Goal: Check status: Check status

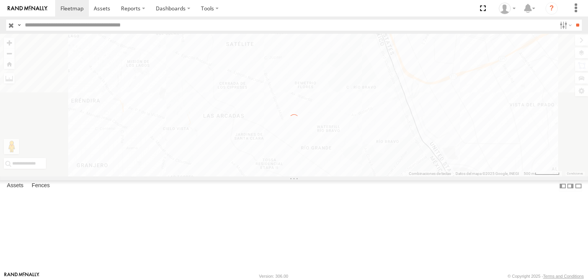
click at [78, 24] on input "text" at bounding box center [289, 25] width 535 height 11
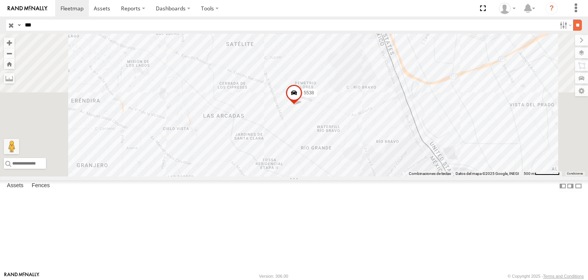
click at [575, 26] on input "**" at bounding box center [577, 25] width 9 height 11
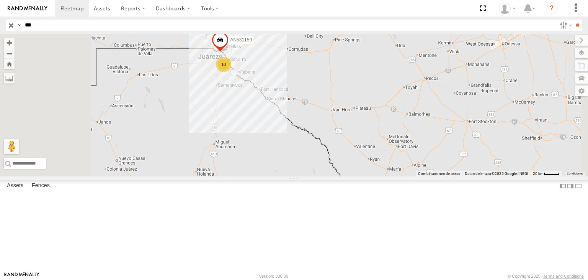
click at [229, 52] on span at bounding box center [220, 41] width 17 height 21
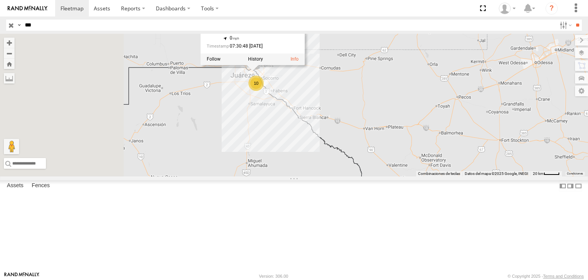
drag, startPoint x: 299, startPoint y: 109, endPoint x: 329, endPoint y: 126, distance: 35.0
click at [329, 127] on div "AN531852 10 AN531159 AN531159 Foraneos APTIV IV 31.7436 , -106.42807 0 07:30:48…" at bounding box center [294, 105] width 588 height 143
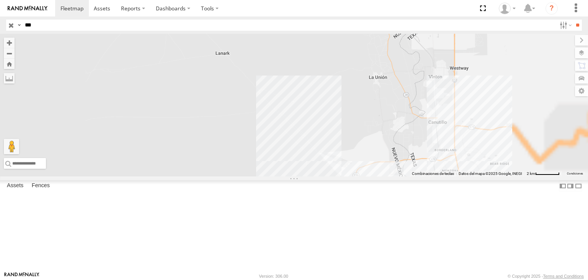
drag, startPoint x: 425, startPoint y: 161, endPoint x: 405, endPoint y: 119, distance: 46.3
click at [405, 120] on div "AN531852 AN531159 AN531159 Foraneos APTIV IV 31.7436 , -106.42807 0 07:30:48 [D…" at bounding box center [294, 105] width 588 height 143
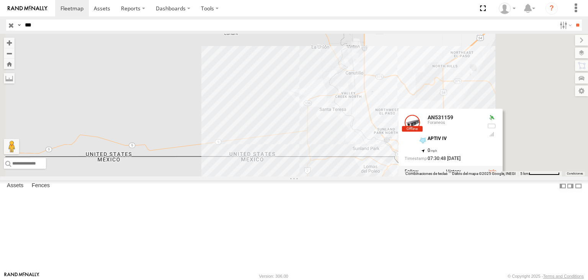
click at [78, 27] on input "***" at bounding box center [289, 25] width 535 height 11
type input "*"
type input "****"
click at [573, 20] on input "**" at bounding box center [577, 25] width 9 height 11
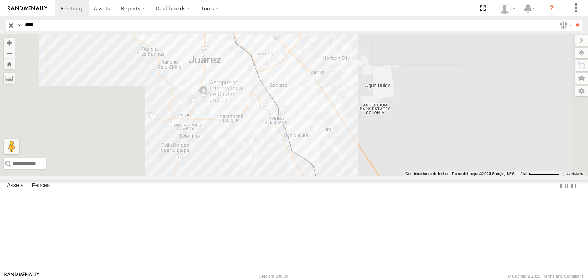
drag, startPoint x: 382, startPoint y: 129, endPoint x: 416, endPoint y: 152, distance: 40.9
click at [416, 152] on div at bounding box center [294, 105] width 588 height 143
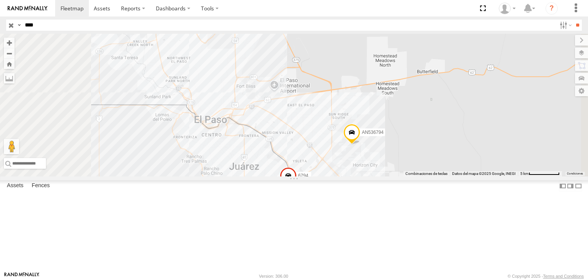
drag, startPoint x: 339, startPoint y: 123, endPoint x: 352, endPoint y: 121, distance: 13.9
click at [349, 123] on div "6794 AN536794 704" at bounding box center [294, 105] width 588 height 143
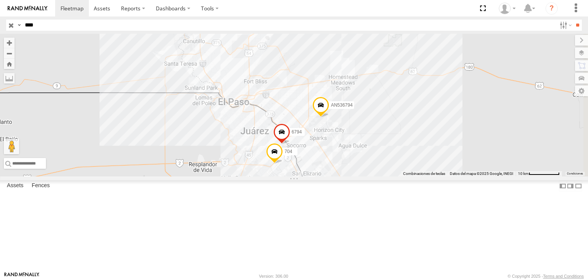
drag, startPoint x: 319, startPoint y: 118, endPoint x: 350, endPoint y: 129, distance: 32.5
click at [350, 129] on div "6794 AN536794 704" at bounding box center [294, 105] width 588 height 143
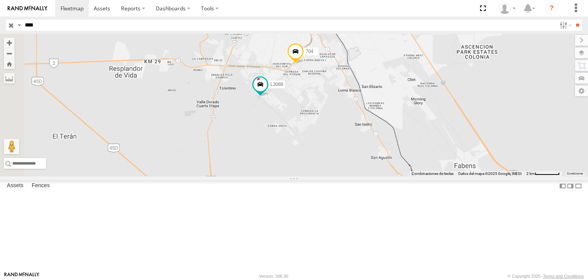
drag, startPoint x: 315, startPoint y: 127, endPoint x: 334, endPoint y: 133, distance: 20.4
click at [328, 131] on div "6794 L3088 AN536794 704" at bounding box center [294, 105] width 588 height 143
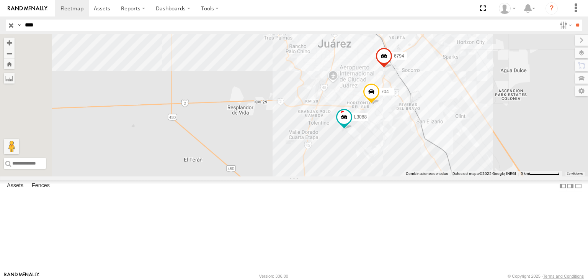
drag, startPoint x: 332, startPoint y: 150, endPoint x: 325, endPoint y: 143, distance: 10.3
click at [341, 158] on div "6794 L3088 AN536794 704" at bounding box center [294, 105] width 588 height 143
